Goal: Navigation & Orientation: Find specific page/section

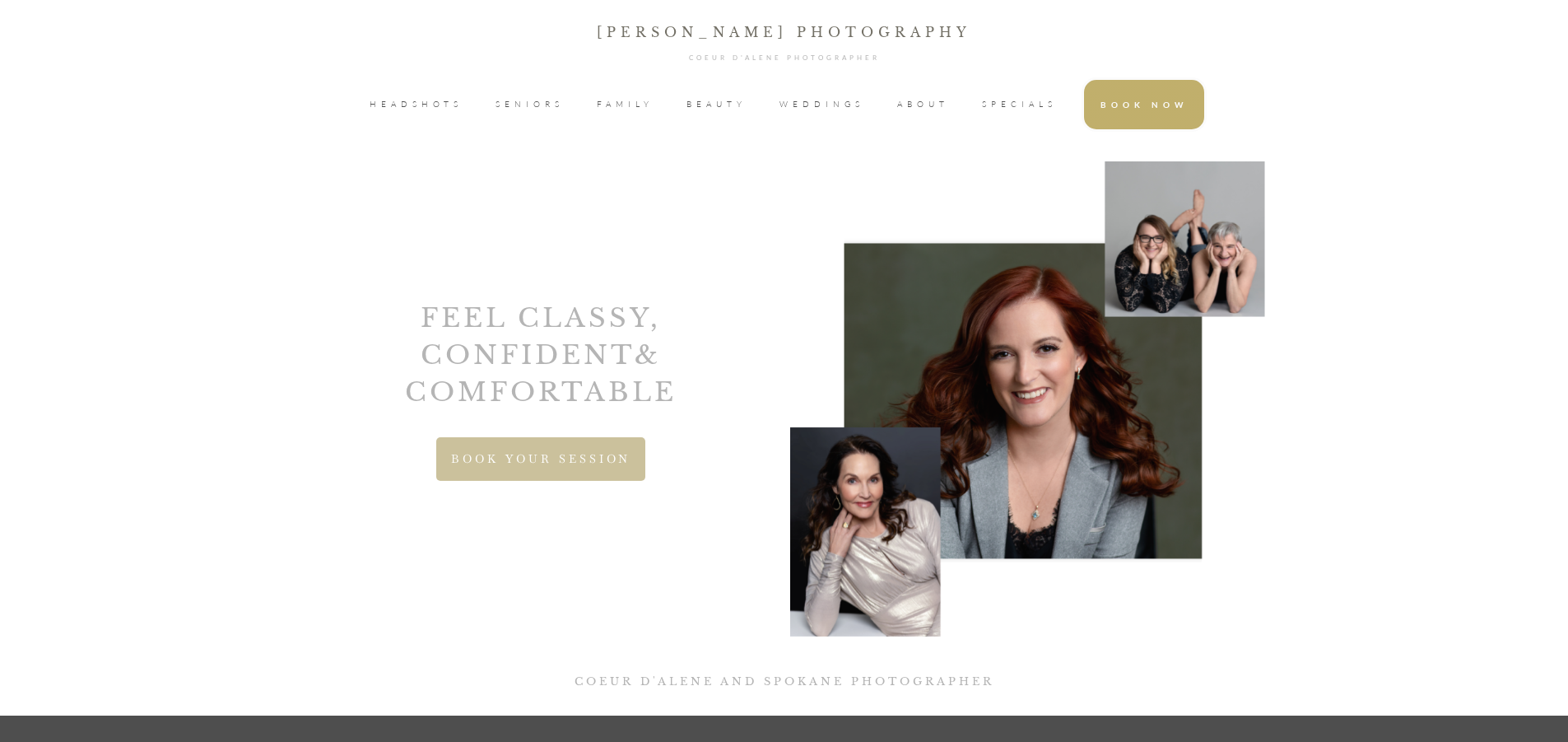
click at [830, 100] on span "WEDDINGS" at bounding box center [822, 105] width 85 height 25
click at [433, 100] on span "HEADSHOTS" at bounding box center [416, 105] width 93 height 25
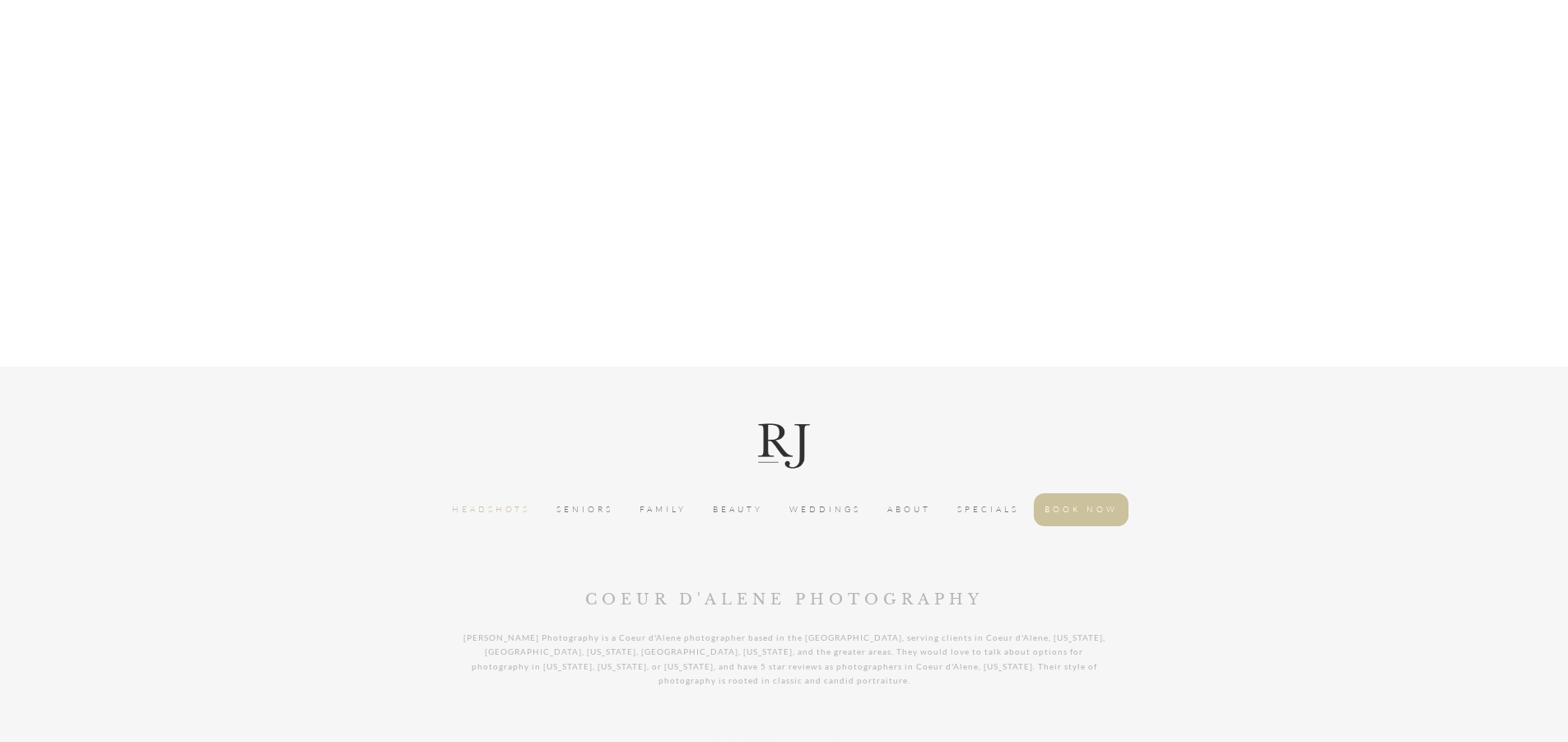
scroll to position [4445, 0]
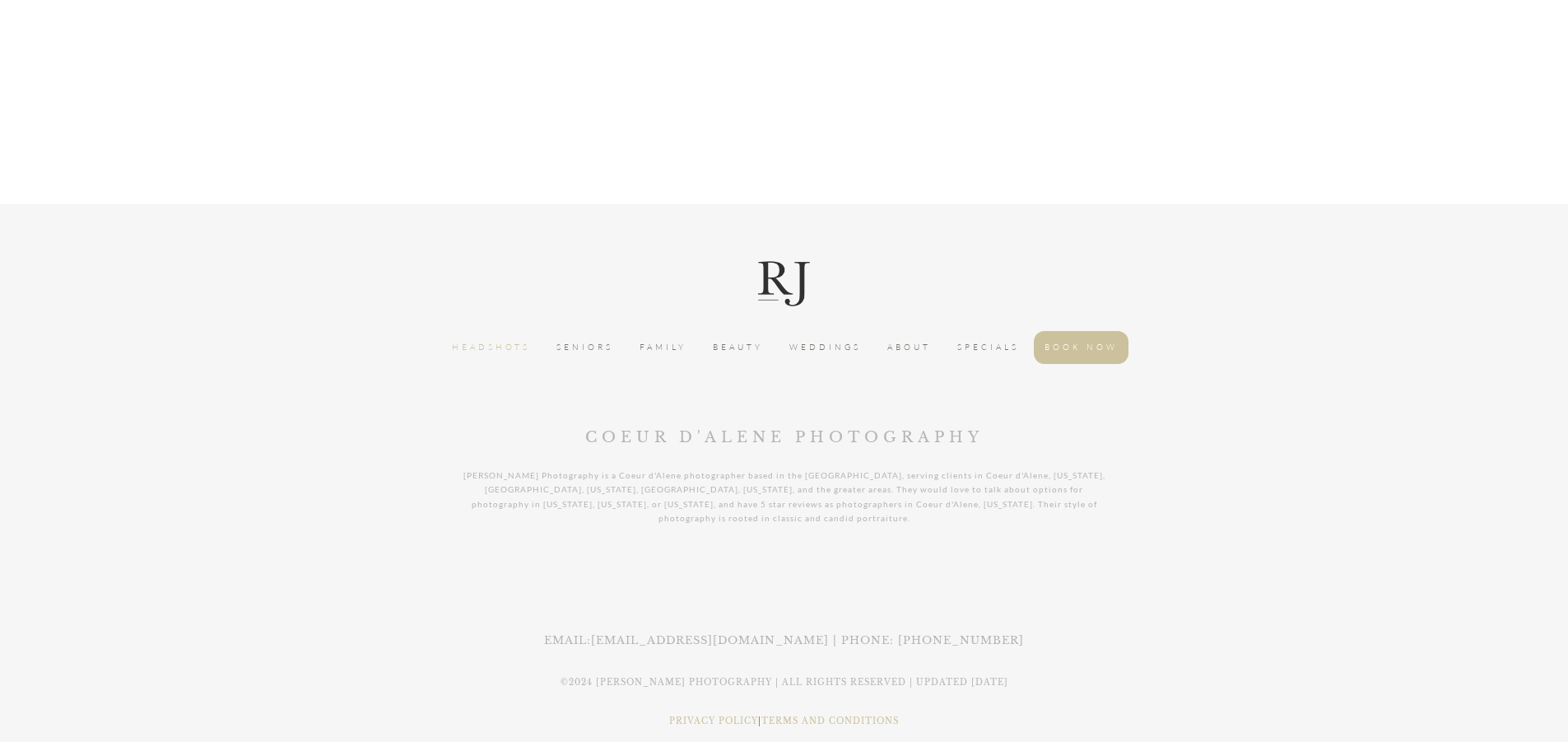
click at [904, 339] on span "ABOUT" at bounding box center [909, 348] width 44 height 17
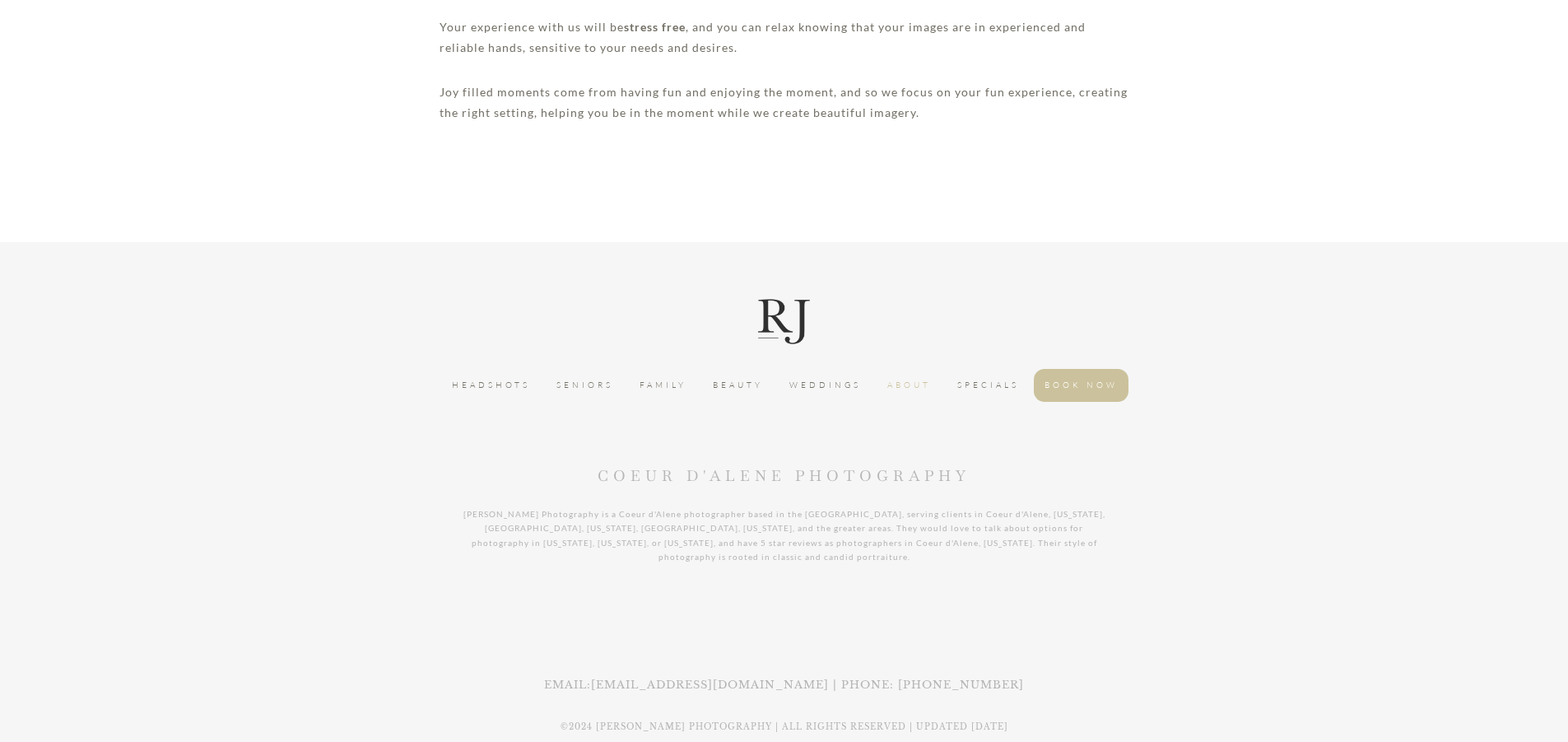
scroll to position [934, 0]
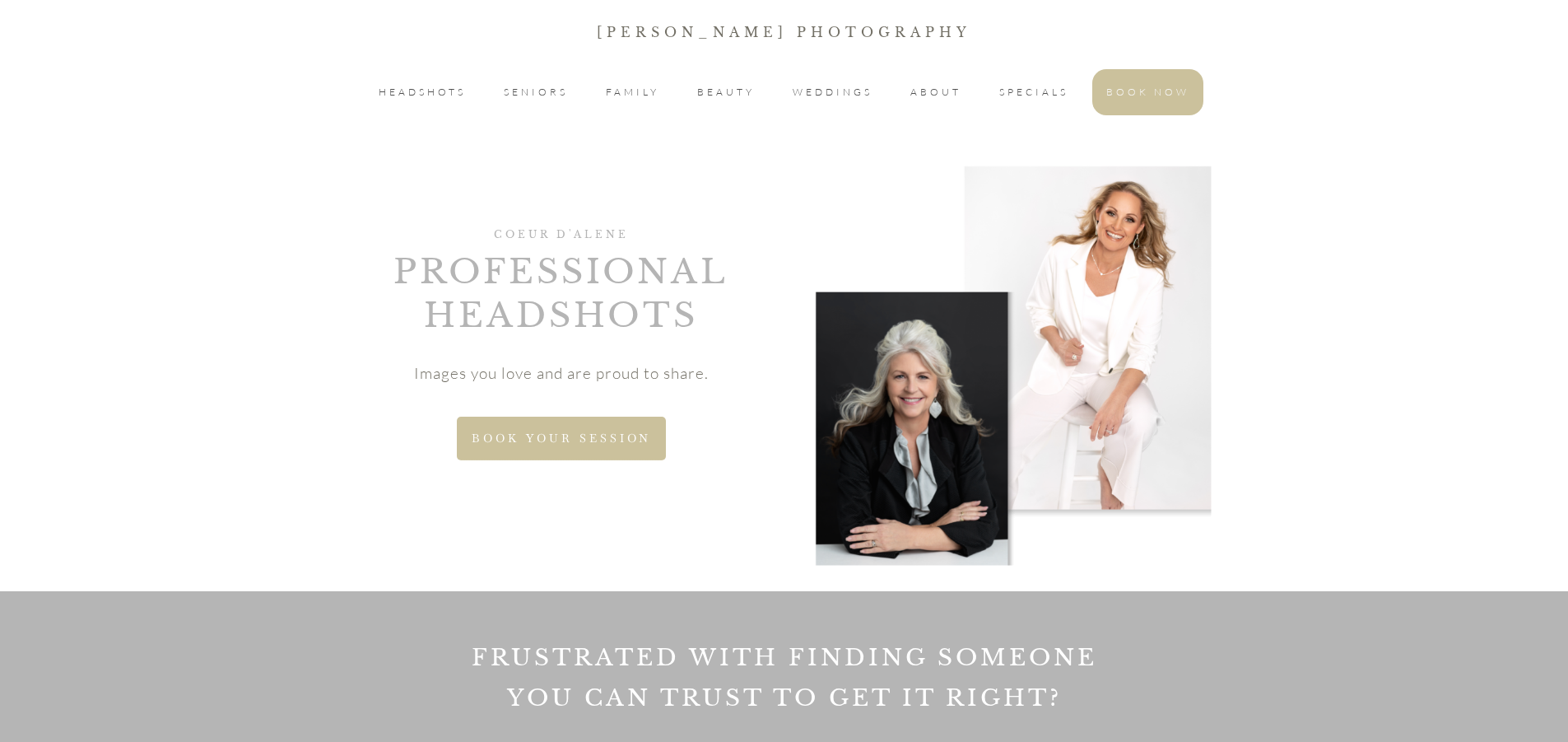
scroll to position [4138, 0]
